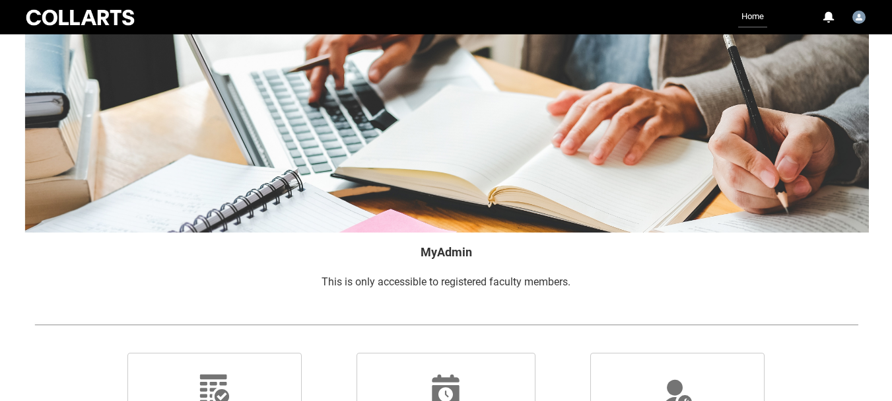
scroll to position [326, 0]
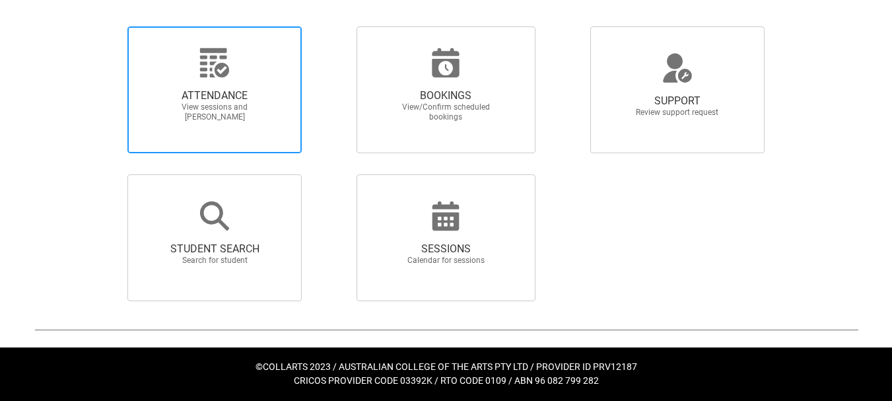
click at [213, 93] on span "ATTENDANCE" at bounding box center [214, 95] width 116 height 13
click at [106, 26] on input "ATTENDANCE View sessions and [PERSON_NAME]" at bounding box center [105, 26] width 1 height 1
radio input "true"
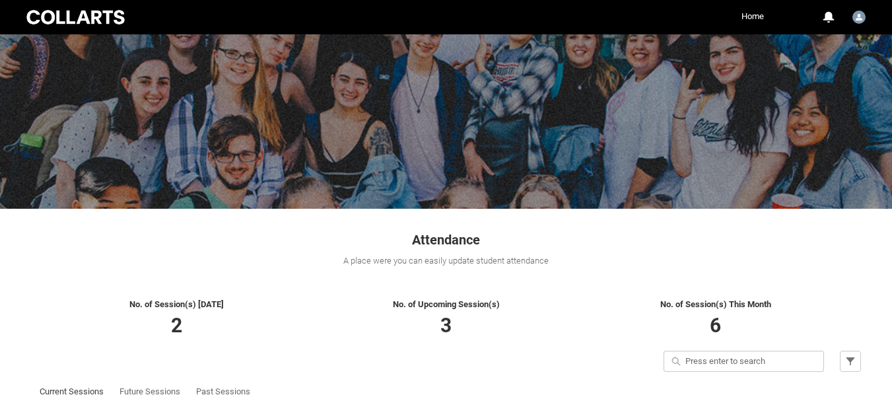
scroll to position [204, 0]
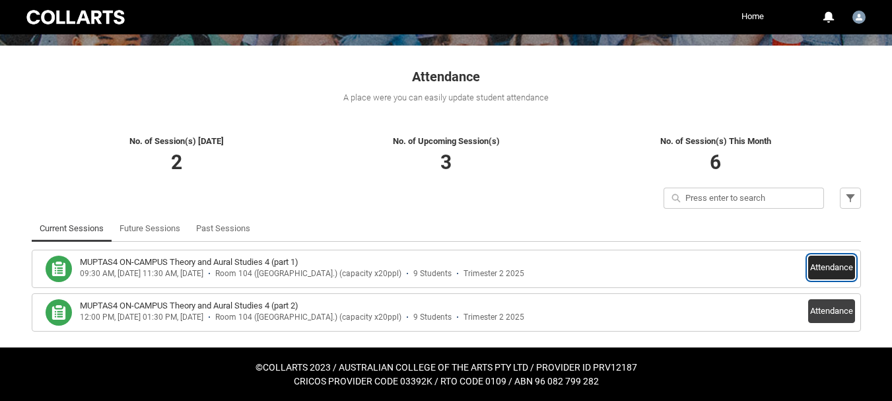
click at [830, 263] on button "Attendance" at bounding box center [831, 267] width 47 height 24
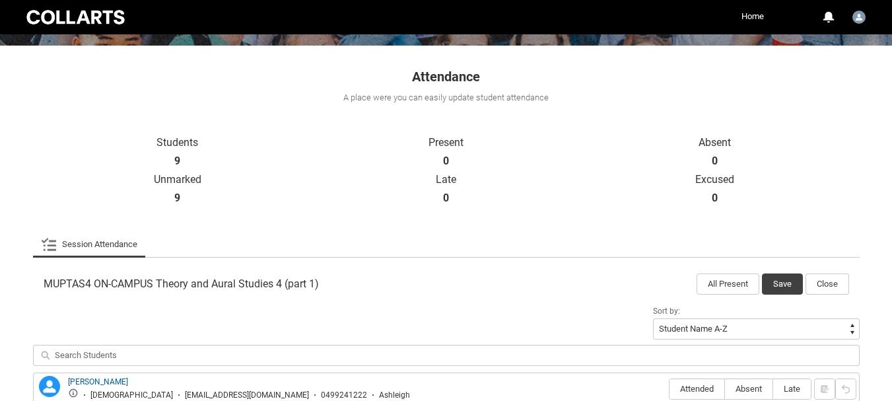
scroll to position [336, 0]
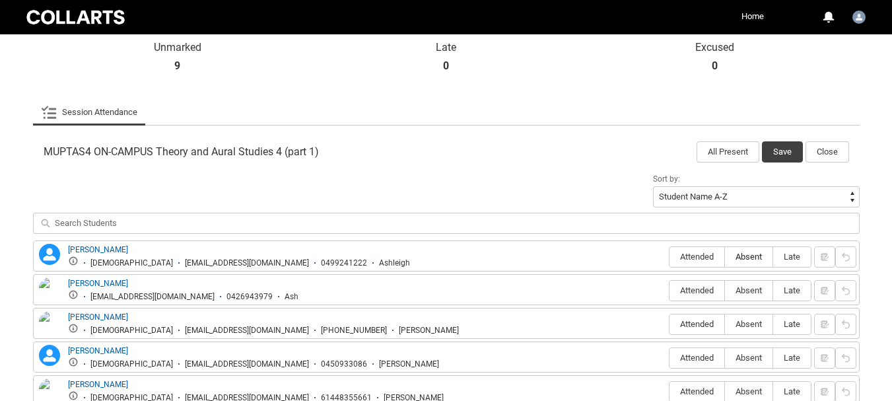
click at [753, 255] on span "Absent" at bounding box center [749, 257] width 48 height 10
click at [725, 256] on input "Absent" at bounding box center [724, 256] width 1 height 1
type lightning-radio-group "Absent"
radio input "true"
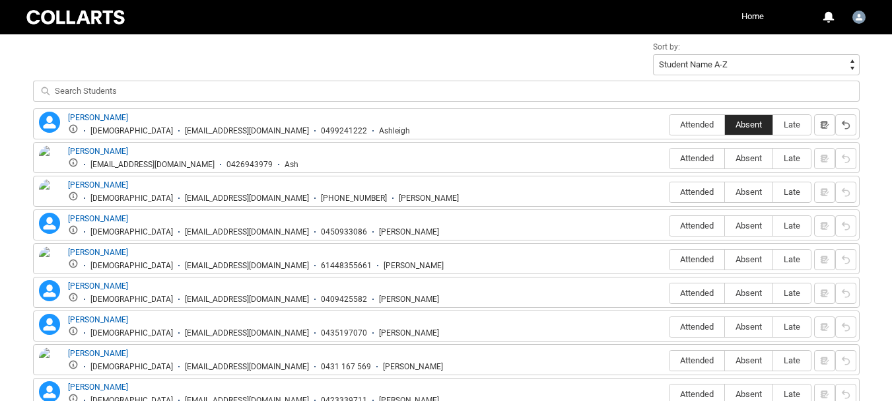
click at [745, 121] on span "Absent" at bounding box center [749, 124] width 48 height 10
click at [725, 124] on input "Absent" at bounding box center [724, 124] width 1 height 1
click at [753, 151] on label "Absent" at bounding box center [749, 159] width 48 height 20
click at [725, 158] on input "Absent" at bounding box center [724, 158] width 1 height 1
type lightning-radio-group "Absent"
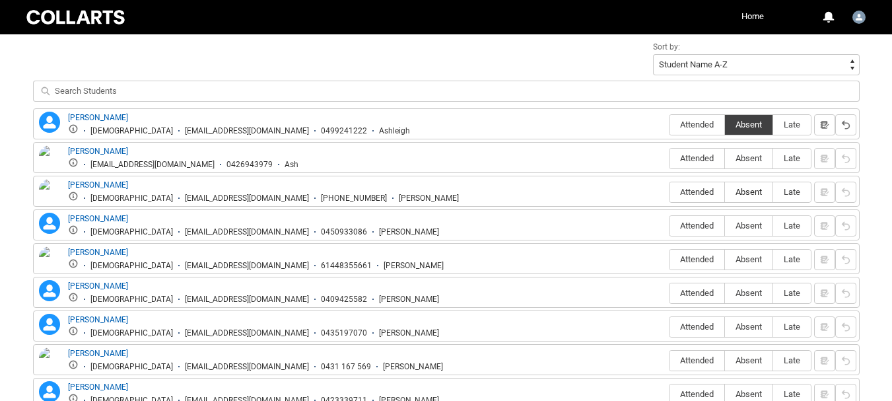
radio input "true"
click at [747, 191] on span "Absent" at bounding box center [749, 192] width 48 height 10
click at [725, 191] on input "Absent" at bounding box center [724, 191] width 1 height 1
type lightning-radio-group "Absent"
radio input "true"
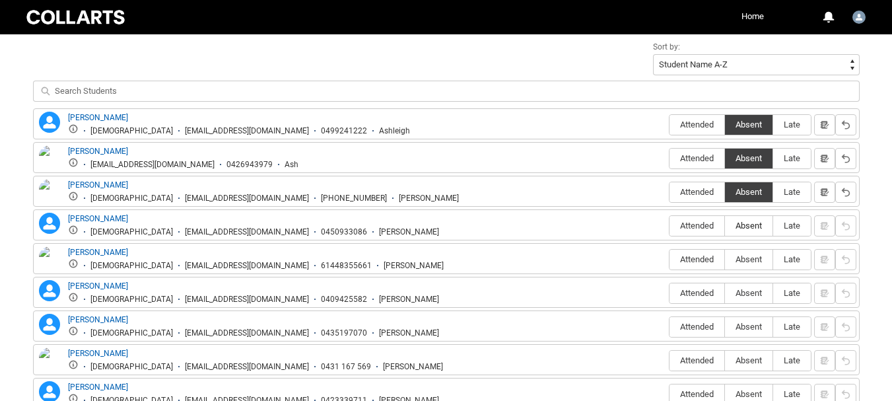
click at [749, 230] on span "Absent" at bounding box center [749, 225] width 48 height 10
click at [725, 226] on input "Absent" at bounding box center [724, 225] width 1 height 1
type lightning-radio-group "Absent"
radio input "true"
click at [748, 259] on span "Absent" at bounding box center [749, 259] width 48 height 10
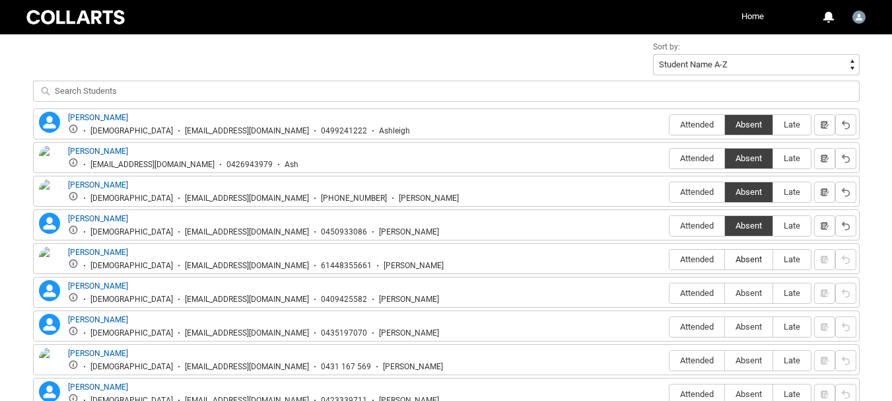
click at [725, 259] on input "Absent" at bounding box center [724, 259] width 1 height 1
type lightning-radio-group "Absent"
radio input "true"
click at [745, 259] on span "Absent" at bounding box center [749, 259] width 48 height 10
click at [725, 259] on input "Absent" at bounding box center [724, 259] width 1 height 1
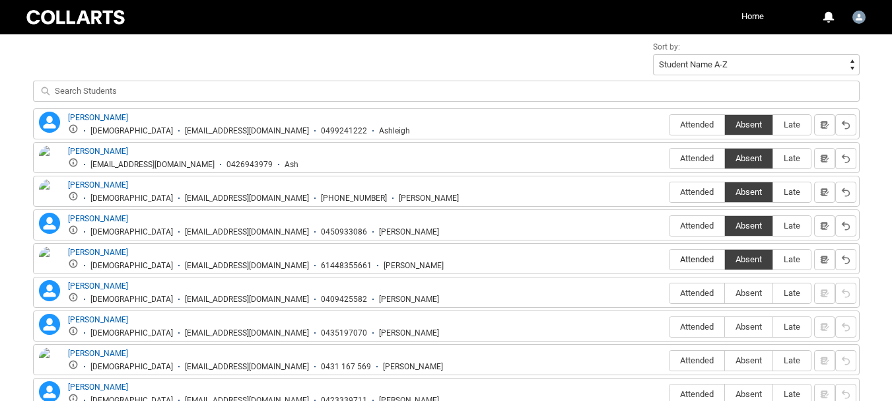
click at [694, 256] on span "Attended" at bounding box center [696, 259] width 55 height 10
click at [669, 259] on input "Attended" at bounding box center [669, 259] width 1 height 1
type lightning-radio-group "Attended"
radio input "true"
